Goal: Transaction & Acquisition: Purchase product/service

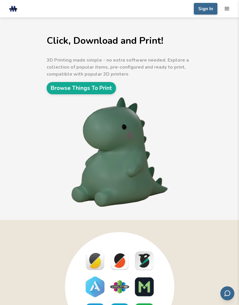
click at [105, 88] on link "Browse Things To Print" at bounding box center [81, 88] width 69 height 12
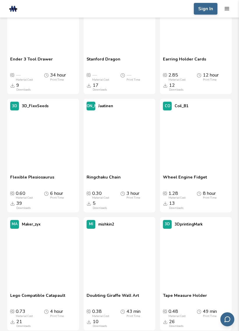
scroll to position [5993, 0]
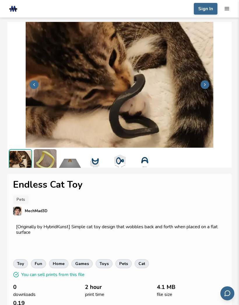
click at [203, 86] on icon at bounding box center [205, 84] width 5 height 5
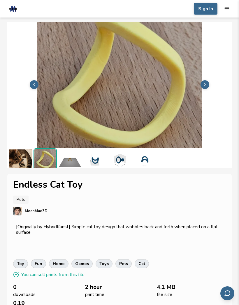
scroll to position [1, 0]
click at [206, 85] on polyline at bounding box center [205, 84] width 1 height 2
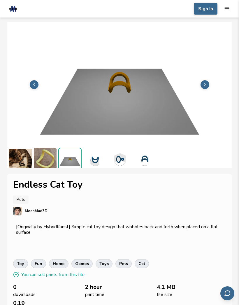
click at [206, 85] on icon at bounding box center [205, 84] width 5 height 5
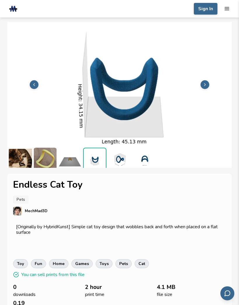
click at [207, 87] on icon at bounding box center [205, 84] width 5 height 5
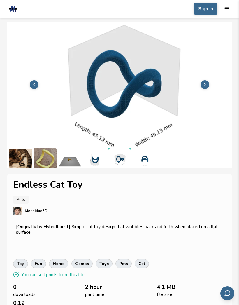
click at [208, 87] on button at bounding box center [205, 84] width 9 height 9
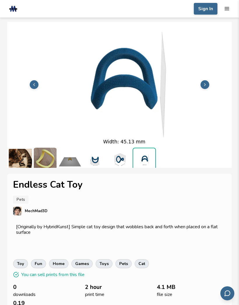
click at [209, 87] on button at bounding box center [205, 84] width 9 height 9
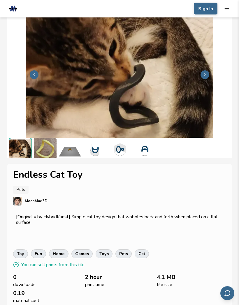
scroll to position [0, 0]
